Goal: Information Seeking & Learning: Learn about a topic

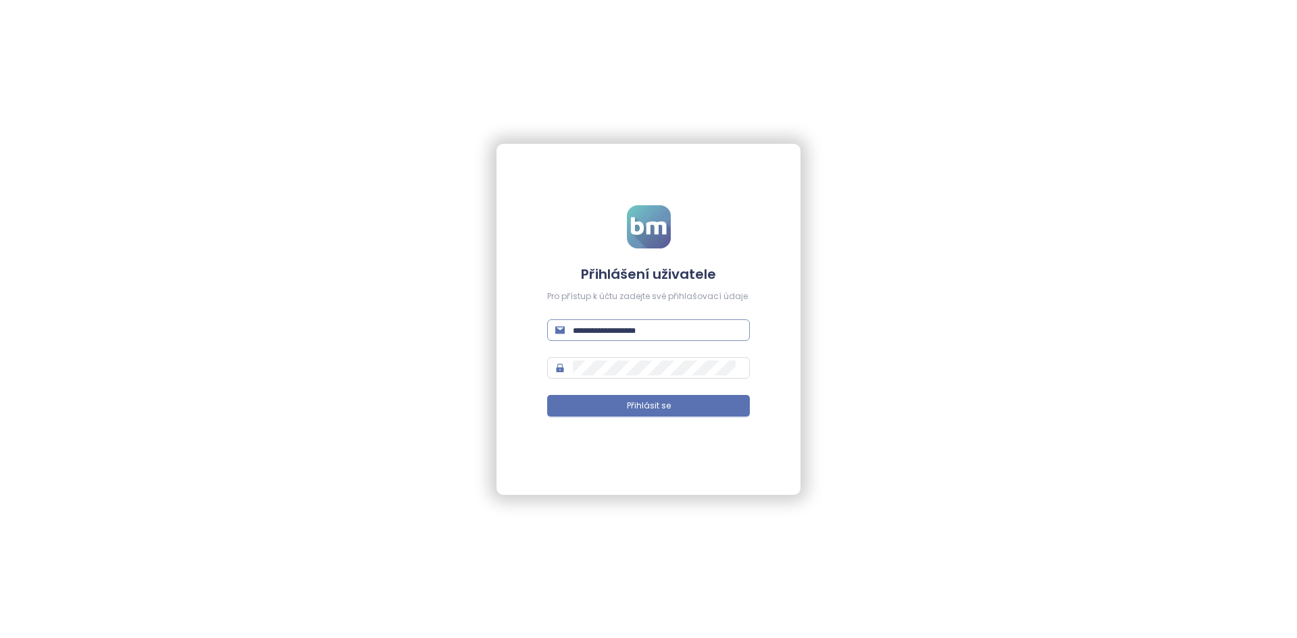
click at [647, 326] on input "text" at bounding box center [657, 330] width 169 height 15
type input "**********"
click at [547, 395] on button "Přihlásit se" at bounding box center [648, 406] width 203 height 22
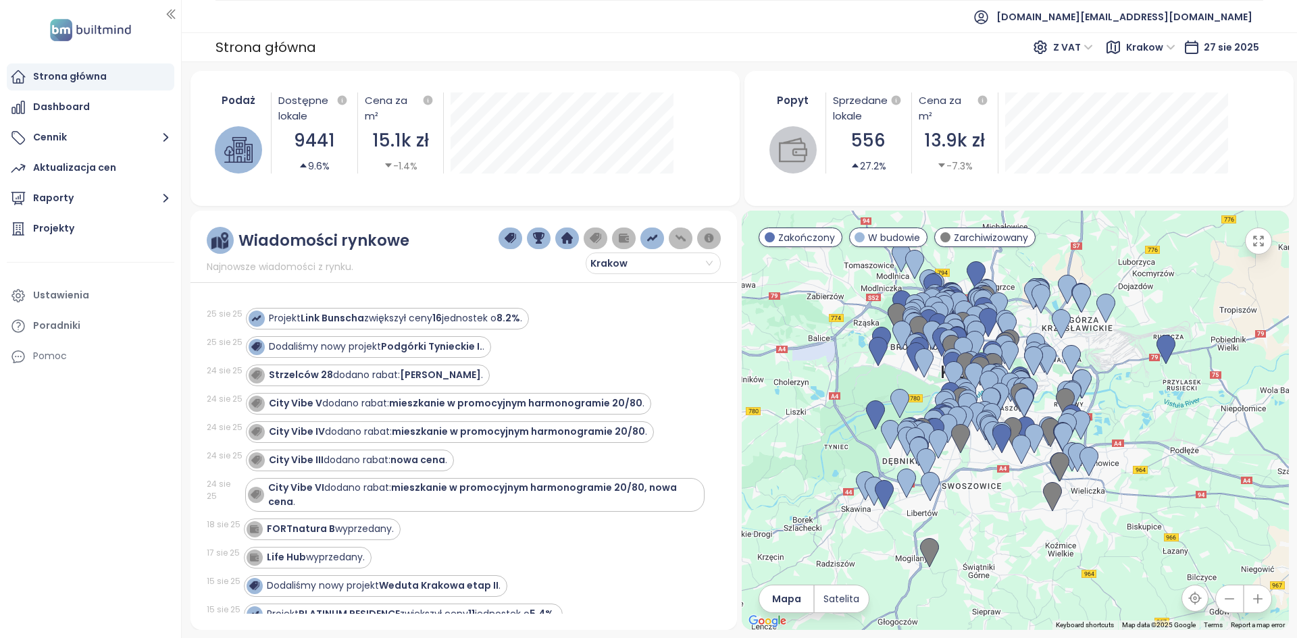
click at [395, 227] on div "Wiadomości rynkowe" at bounding box center [308, 240] width 203 height 27
click at [395, 226] on div "Wiadomości rynkowe Najnowsze wiadomości z rynku. [GEOGRAPHIC_DATA] [DATE] Proje…" at bounding box center [464, 421] width 547 height 420
click at [462, 240] on div "Wiadomości rynkowe Najnowsze wiadomości z rynku. [GEOGRAPHIC_DATA]" at bounding box center [464, 250] width 514 height 47
click at [75, 230] on div "Projekty" at bounding box center [91, 229] width 168 height 27
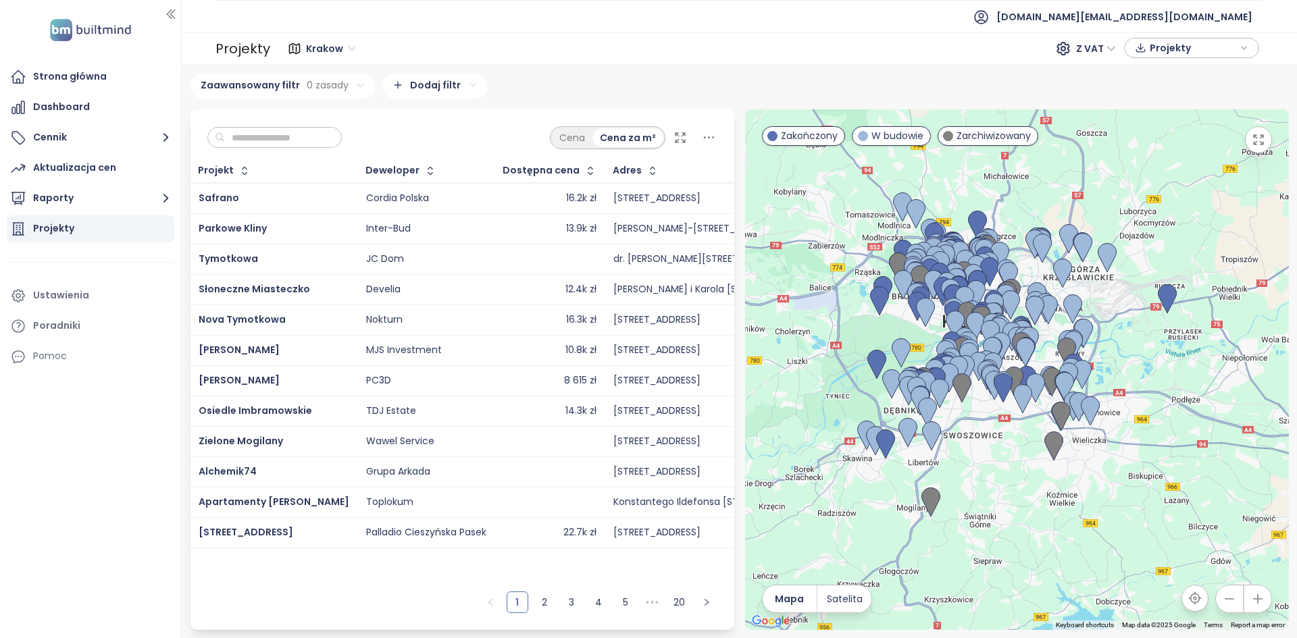
click at [312, 49] on span "Krakow" at bounding box center [330, 49] width 49 height 20
click at [311, 49] on span "Krakow" at bounding box center [330, 49] width 49 height 20
